Goal: Information Seeking & Learning: Check status

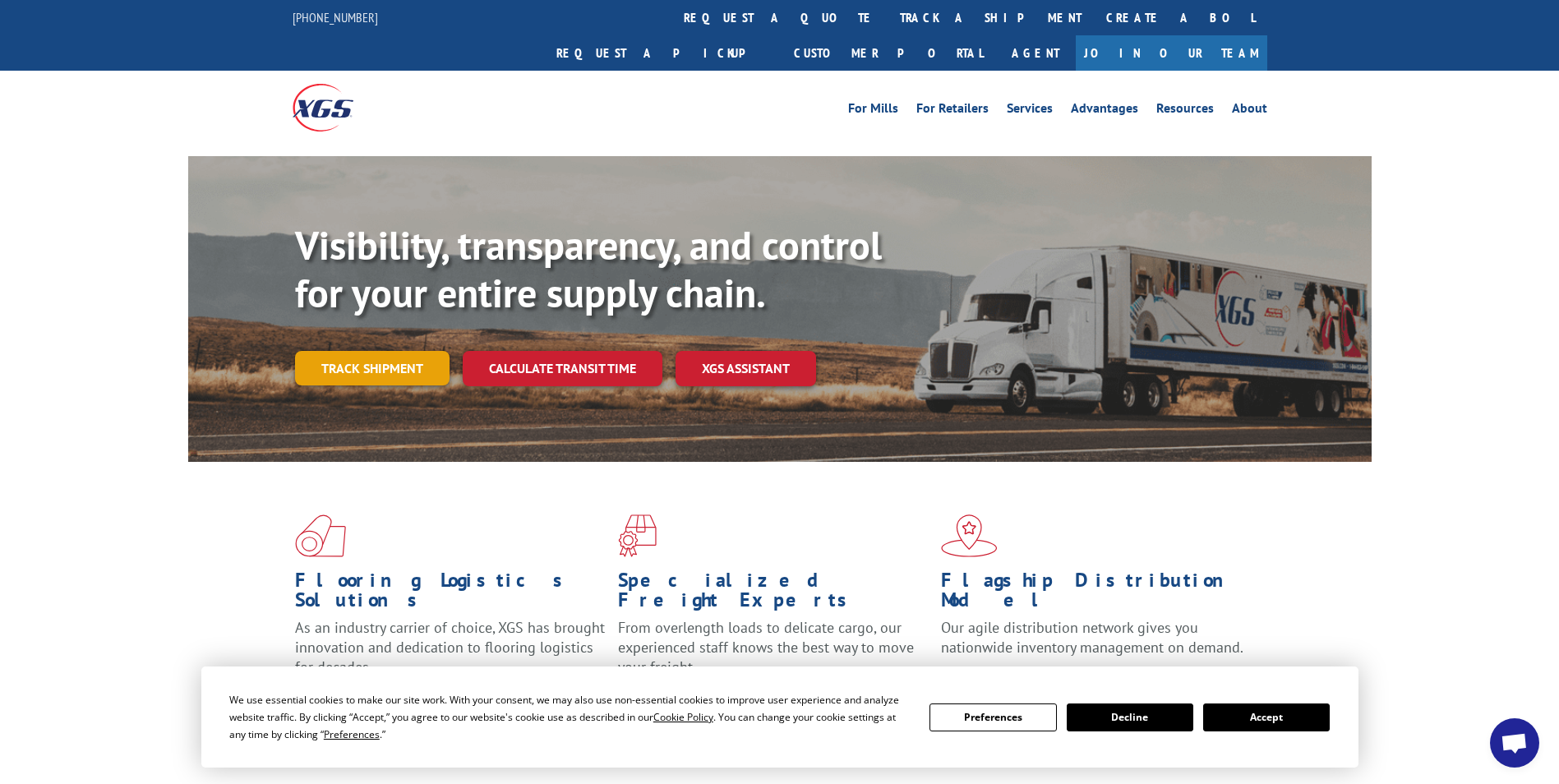
click at [372, 351] on link "Track shipment" at bounding box center [372, 368] width 154 height 34
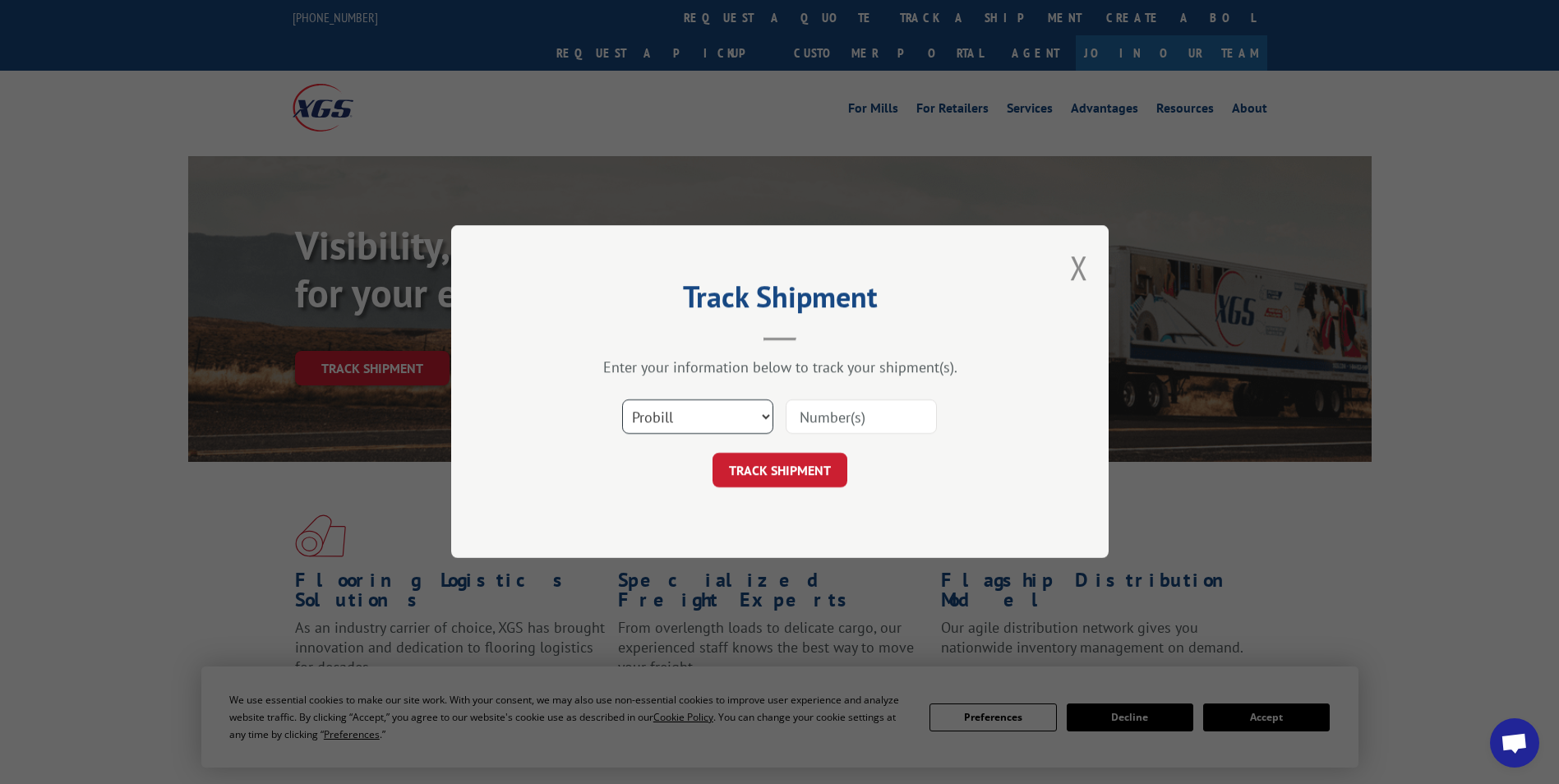
click at [754, 419] on select "Select category... Probill BOL PO" at bounding box center [698, 418] width 152 height 34
select select "po"
click at [622, 401] on select "Select category... Probill BOL PO" at bounding box center [698, 418] width 152 height 34
click at [850, 415] on input at bounding box center [861, 418] width 152 height 34
type input "116716395"
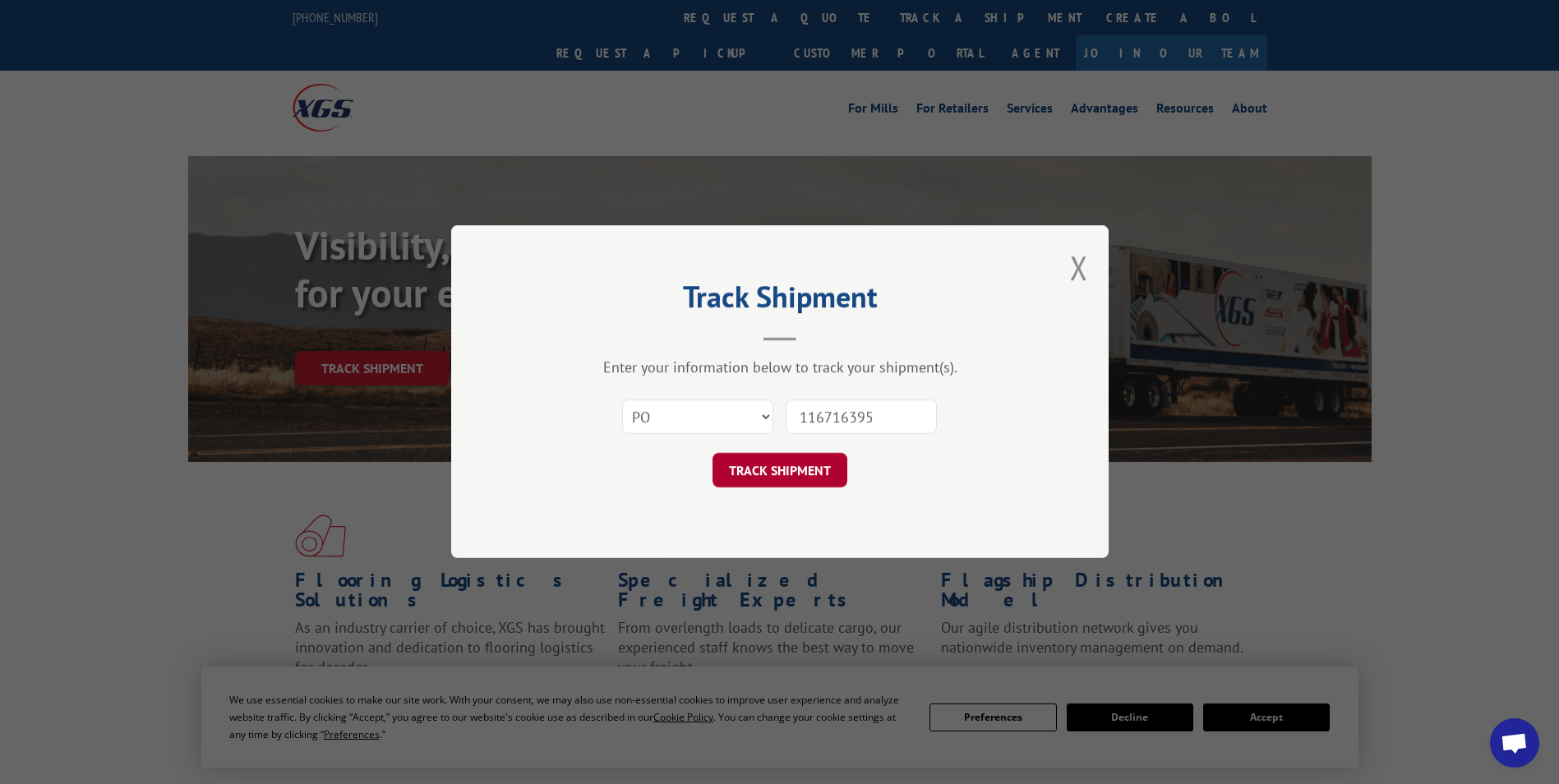
click at [819, 461] on button "TRACK SHIPMENT" at bounding box center [779, 471] width 134 height 34
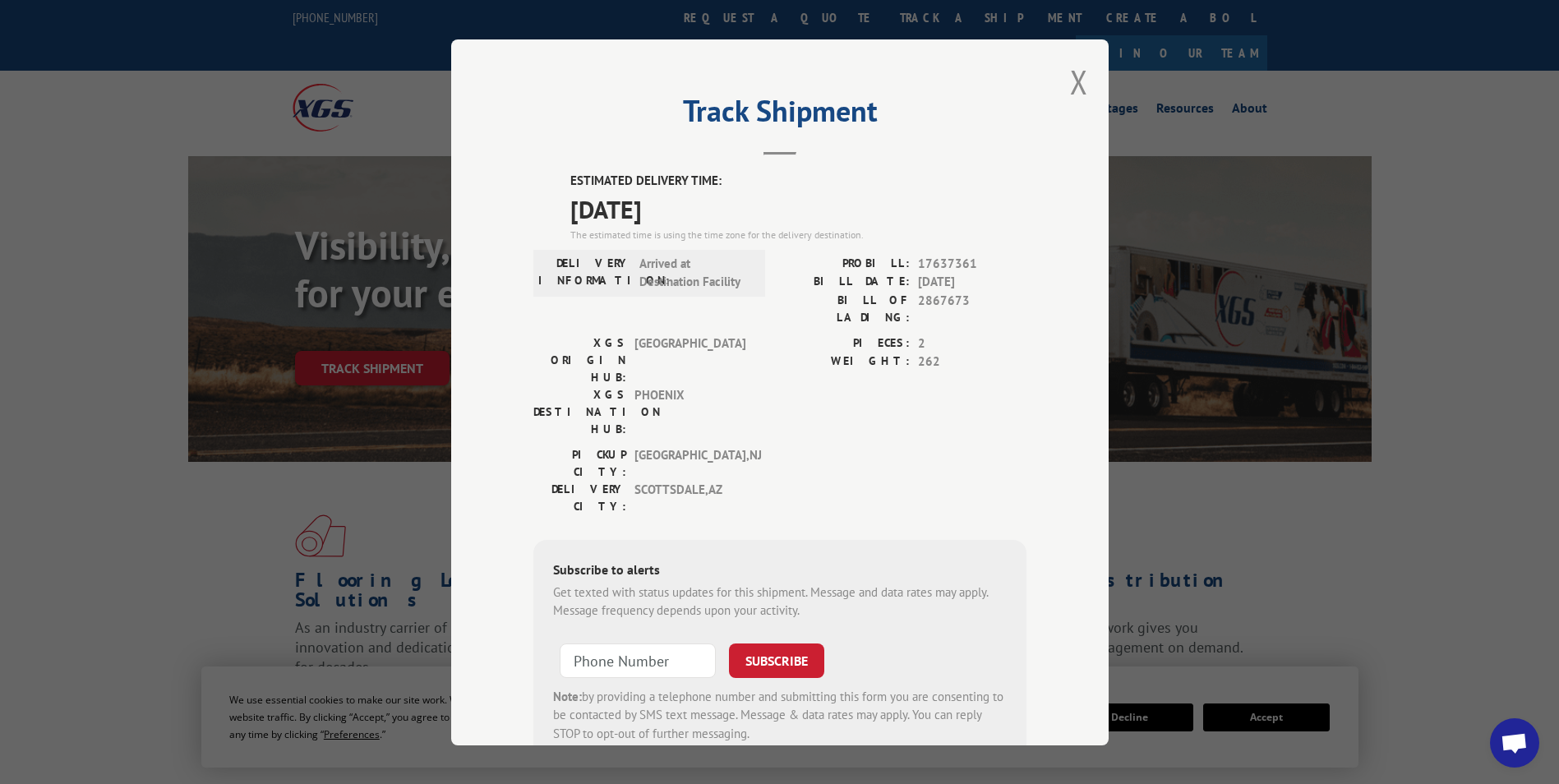
click at [956, 684] on div "ESTIMATED DELIVERY TIME: [DATE] The estimated time is using the time zone for t…" at bounding box center [780, 791] width 493 height 1238
click at [1080, 73] on button "Close modal" at bounding box center [1079, 81] width 18 height 44
